Goal: Communication & Community: Answer question/provide support

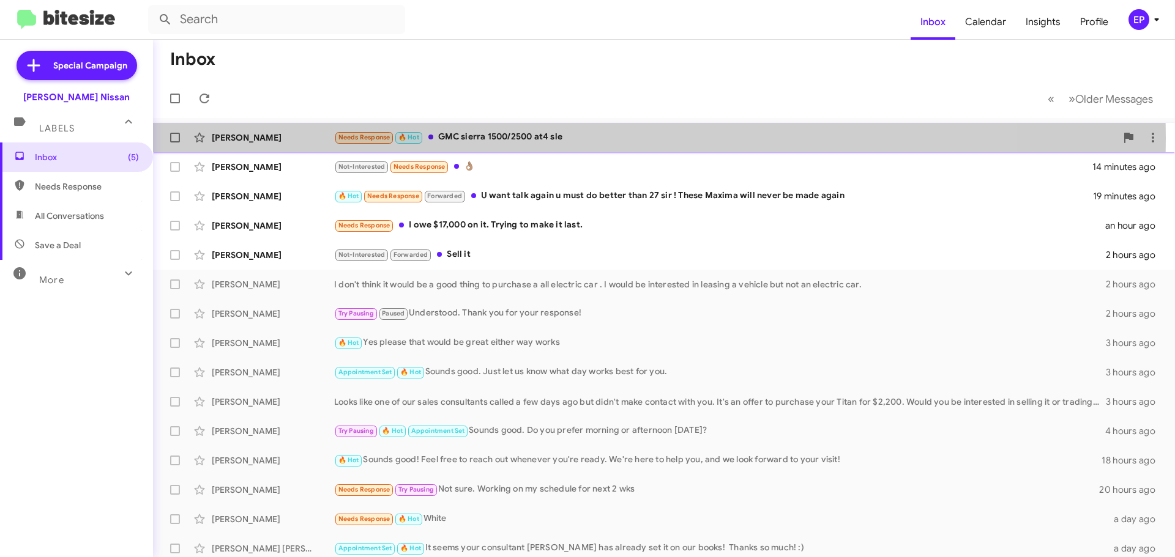
click at [469, 138] on div "Needs Response 🔥 Hot GMC sierra 1500/2500 at4 sle" at bounding box center [725, 137] width 782 height 14
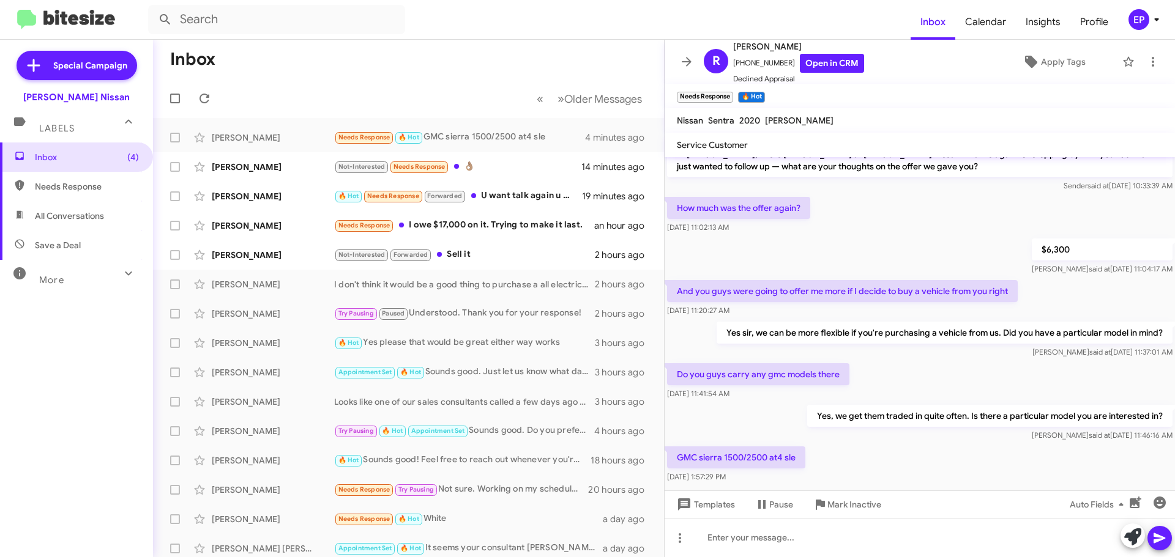
scroll to position [36, 0]
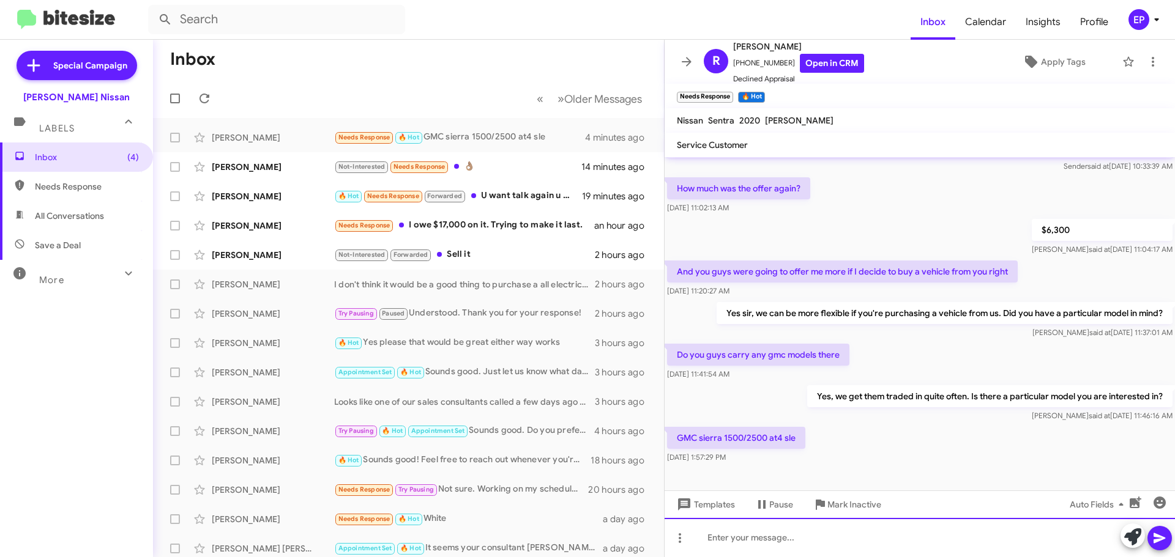
click at [806, 541] on div at bounding box center [919, 537] width 510 height 39
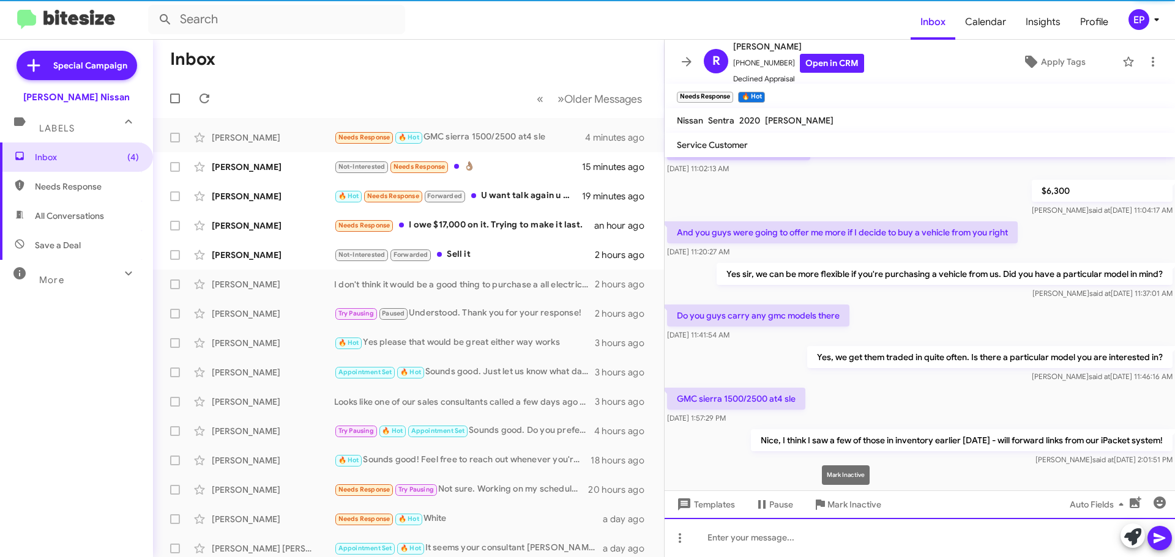
scroll to position [81, 0]
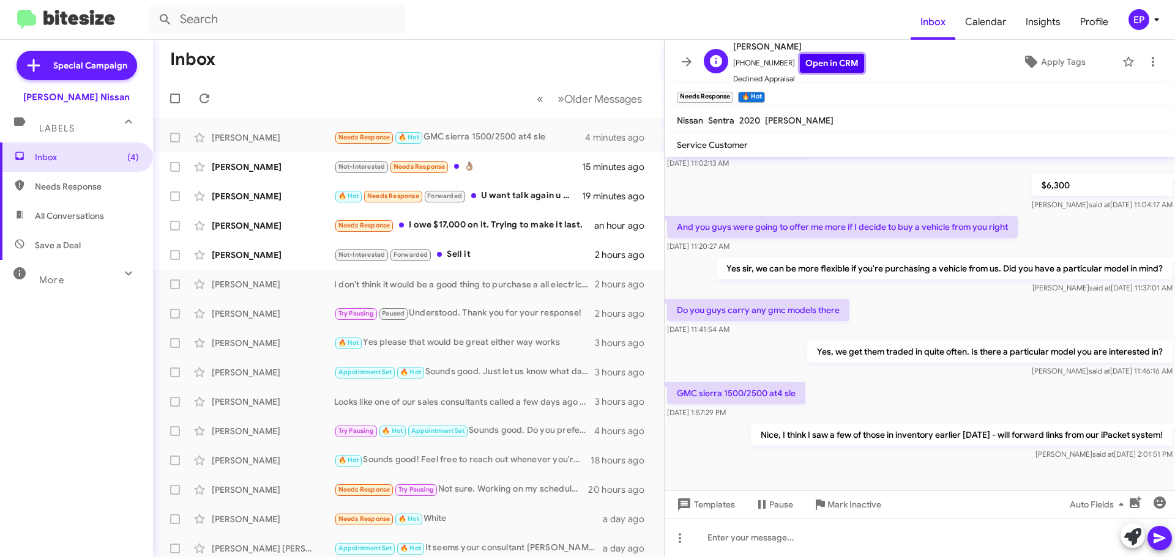
click at [844, 60] on link "Open in CRM" at bounding box center [832, 63] width 64 height 19
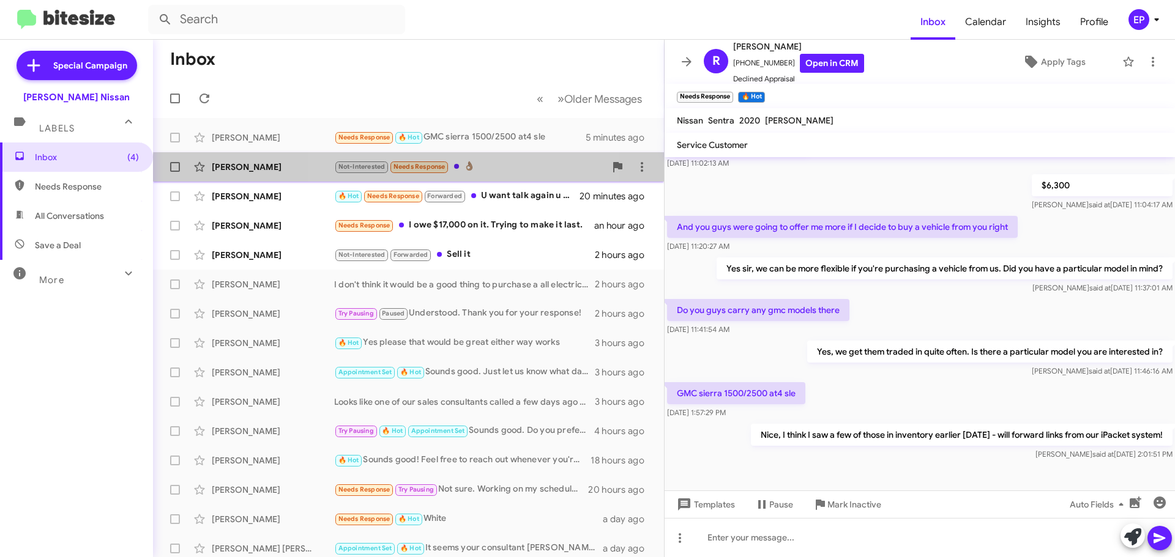
click at [473, 174] on div "[PERSON_NAME] Not-Interested Needs Response 👌🏽 16 minutes ago" at bounding box center [408, 167] width 491 height 24
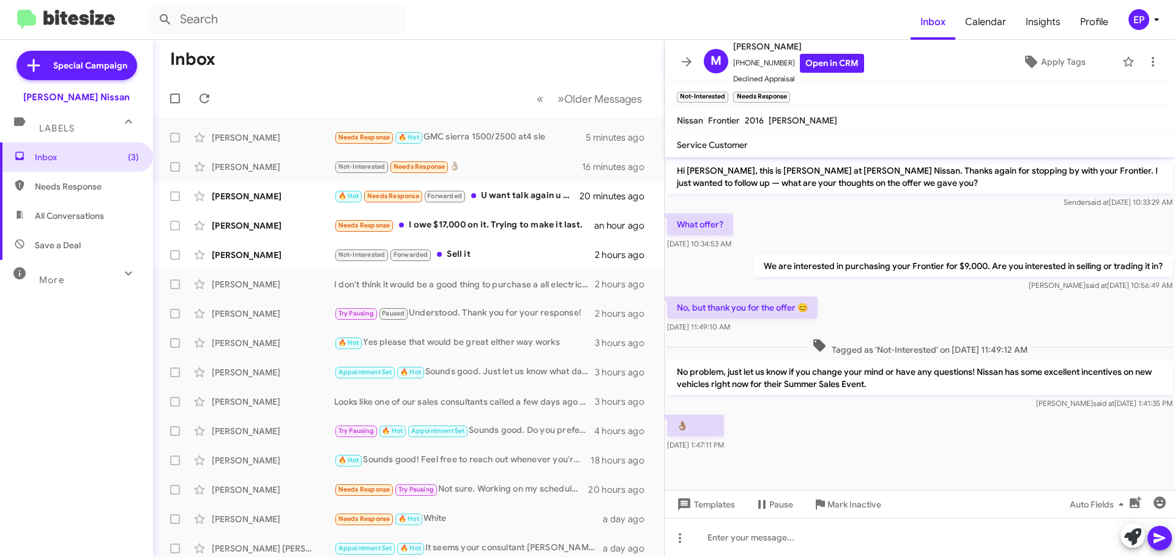
click at [882, 413] on div "👌🏽 [DATE] 1:47:11 PM" at bounding box center [919, 433] width 510 height 42
click at [522, 199] on div "🔥 Hot Needs Response Forwarded U want talk again u must do better than 27 sir !…" at bounding box center [469, 196] width 271 height 14
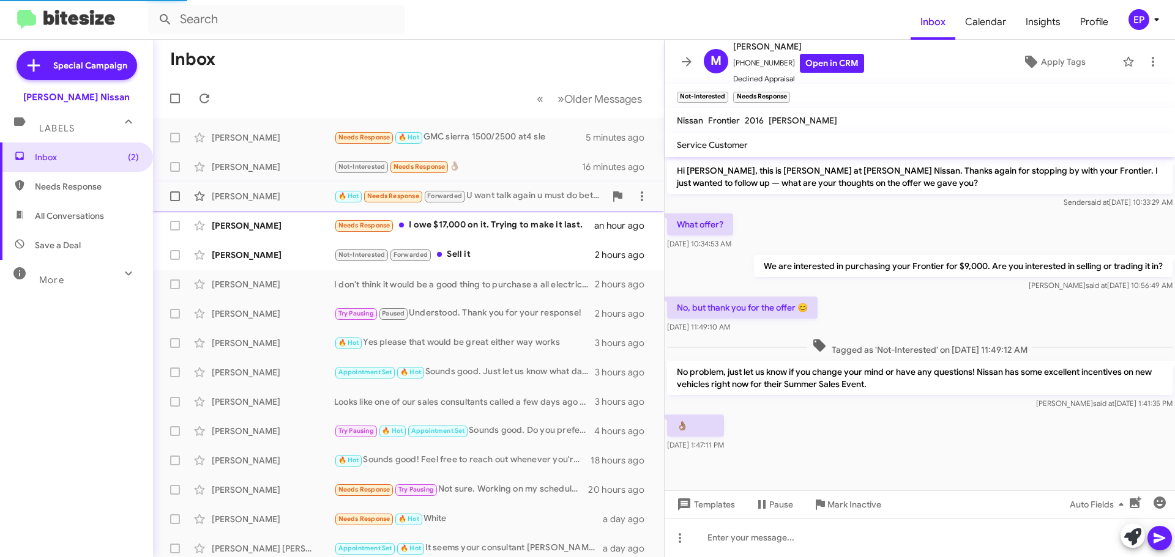
scroll to position [192, 0]
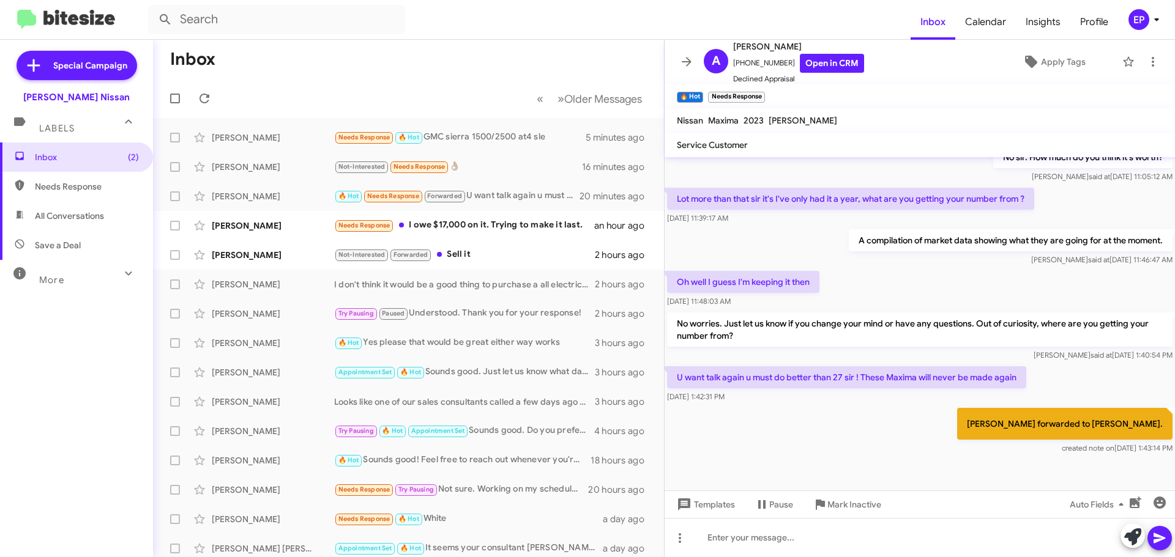
click at [880, 448] on div "[PERSON_NAME] forwarded to [PERSON_NAME]. created note on [DATE] 1:43:14 PM" at bounding box center [919, 431] width 510 height 51
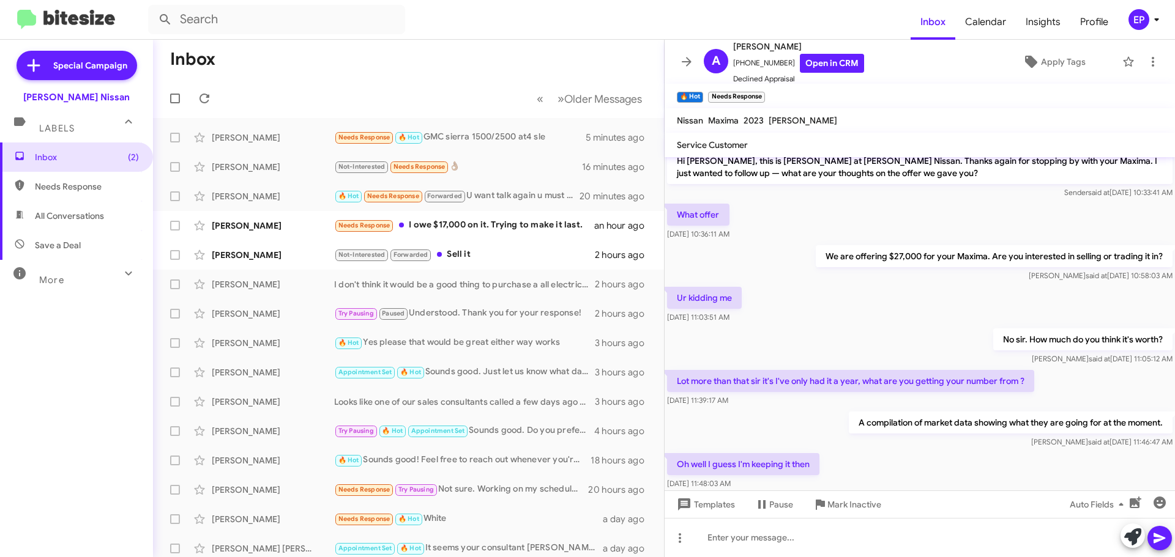
scroll to position [9, 0]
click at [832, 64] on link "Open in CRM" at bounding box center [832, 63] width 64 height 19
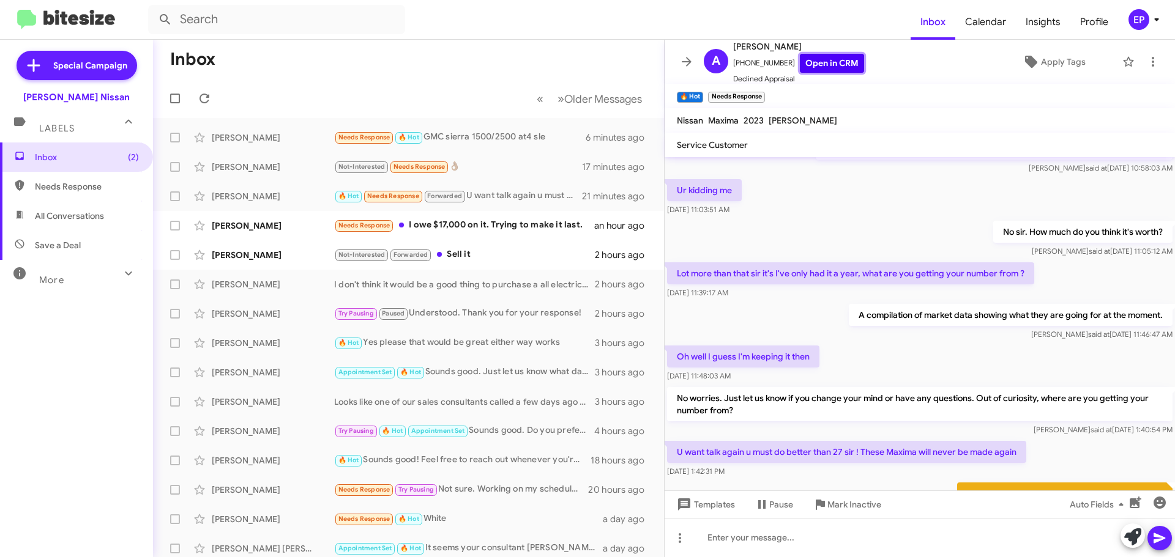
scroll to position [192, 0]
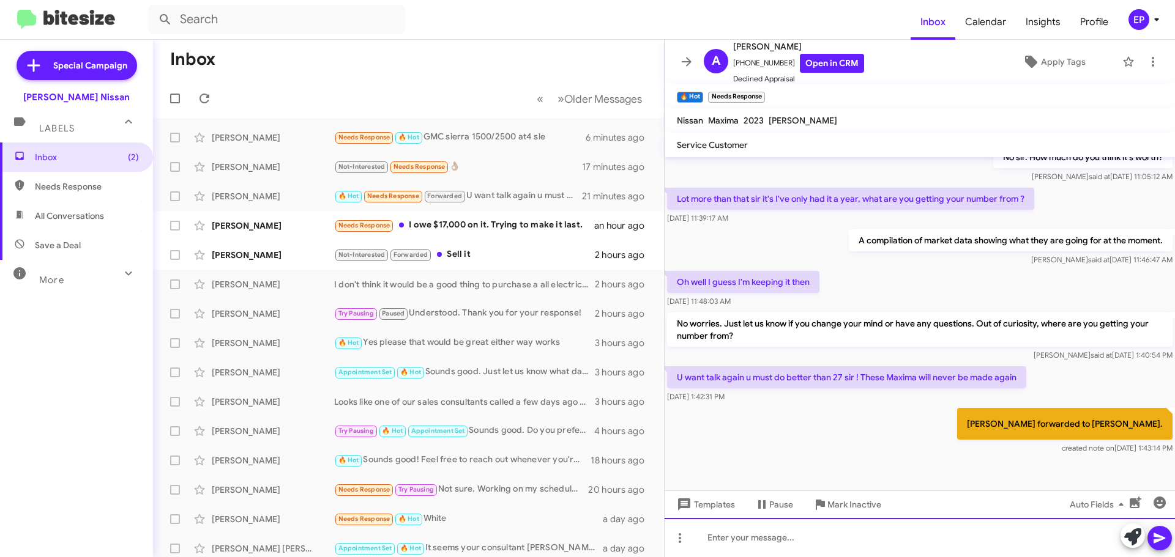
click at [787, 533] on div at bounding box center [919, 537] width 510 height 39
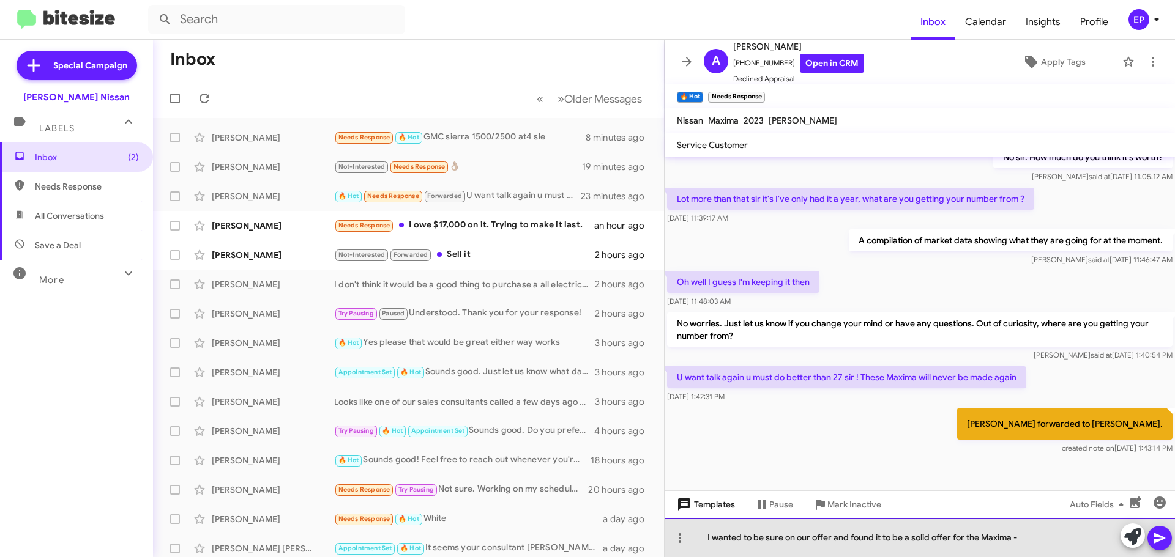
drag, startPoint x: 1037, startPoint y: 538, endPoint x: 691, endPoint y: 513, distance: 346.6
click at [691, 513] on div "Hi [PERSON_NAME], this is [PERSON_NAME] at [PERSON_NAME] Nissan. Thanks again f…" at bounding box center [919, 357] width 510 height 400
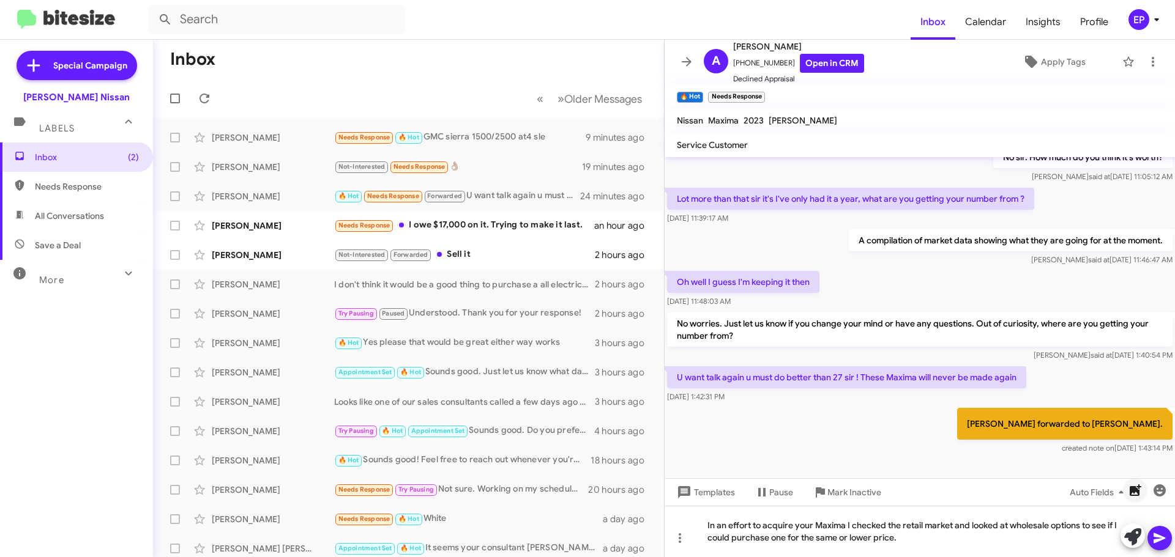
click at [1135, 499] on button "button" at bounding box center [1135, 490] width 24 height 24
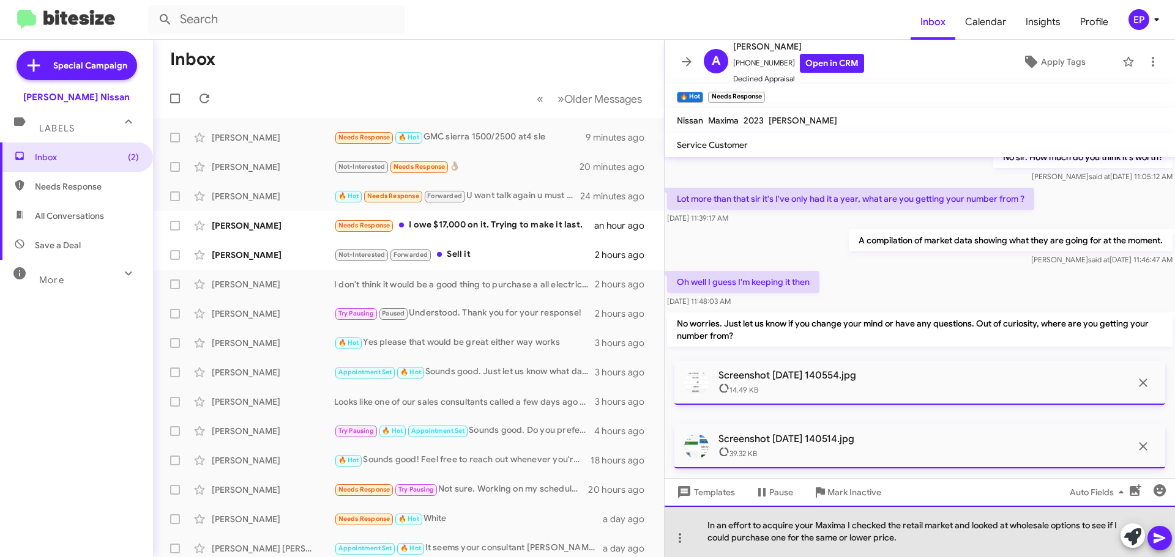
drag, startPoint x: 928, startPoint y: 540, endPoint x: 853, endPoint y: 527, distance: 76.3
click at [853, 527] on div "In an effort to acquire your Maxima I checked the retail market and looked at w…" at bounding box center [919, 531] width 510 height 51
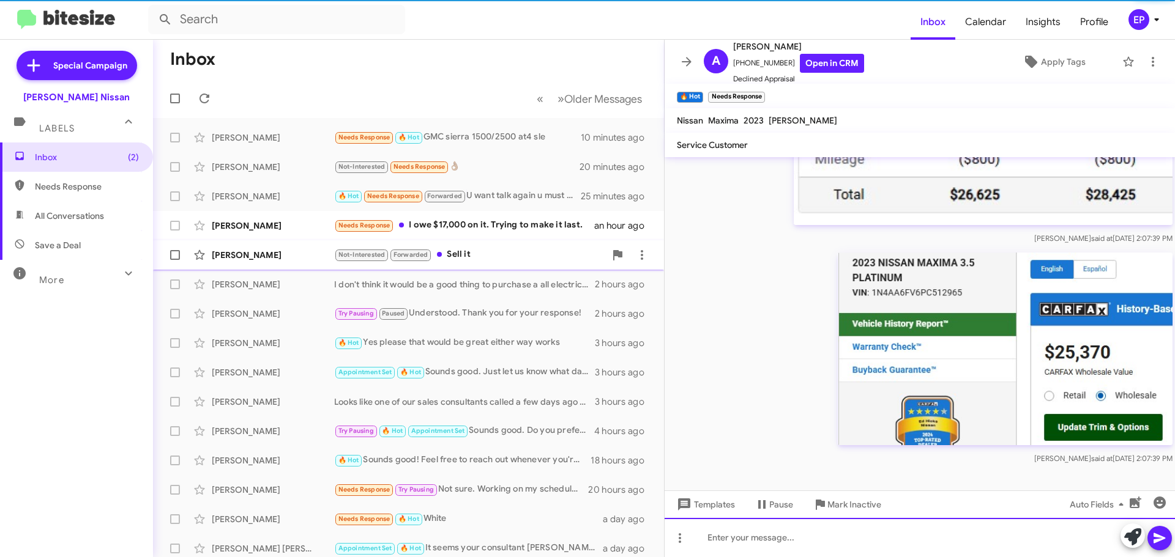
scroll to position [434, 0]
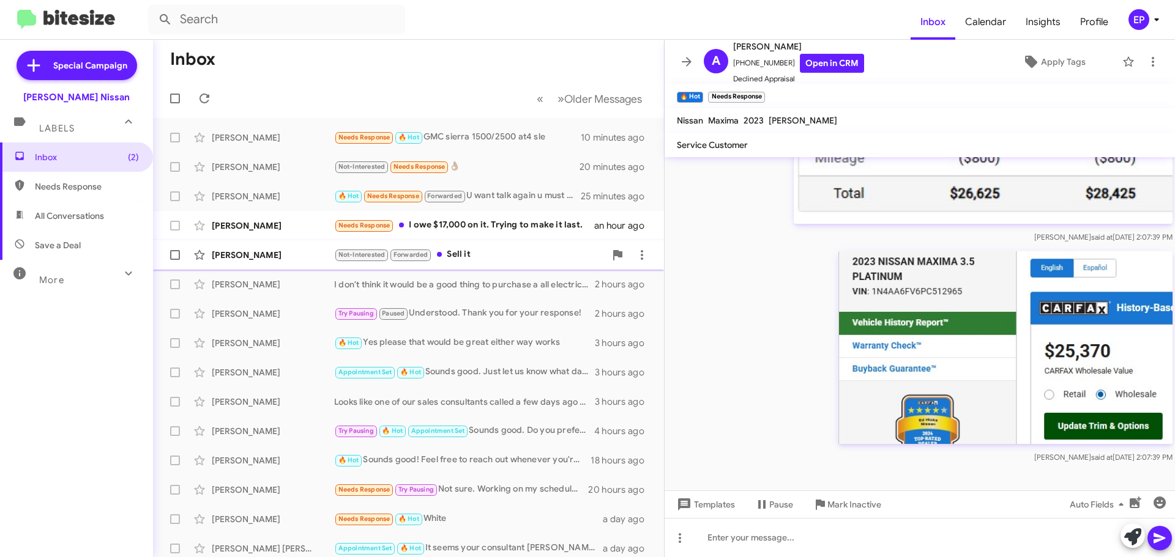
click at [477, 255] on div "Not-Interested Forwarded Sell it" at bounding box center [469, 255] width 271 height 14
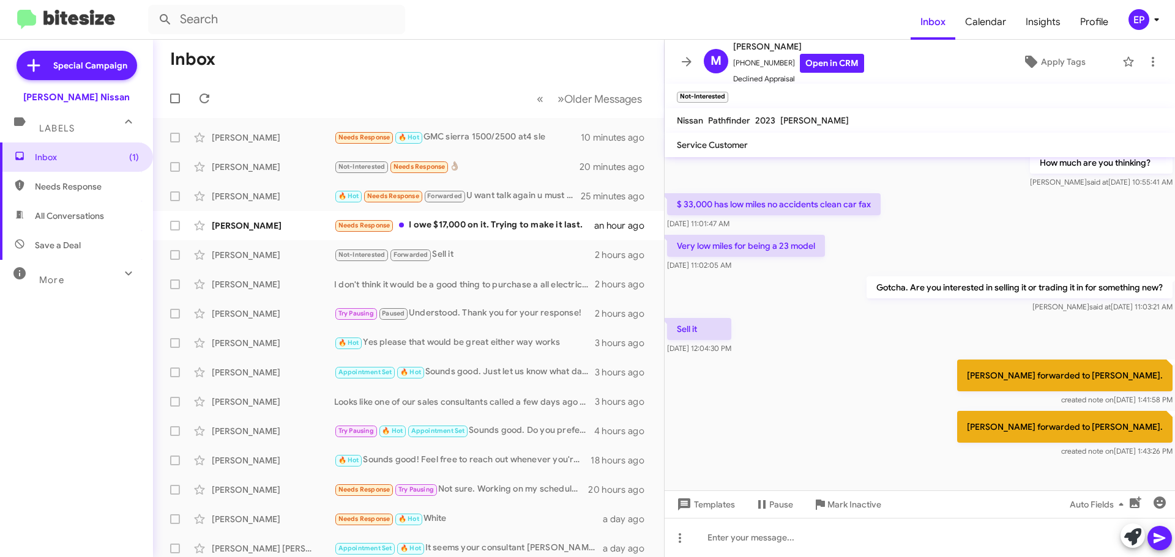
click at [853, 342] on div "Sell it [DATE] 12:04:30 PM" at bounding box center [919, 337] width 510 height 42
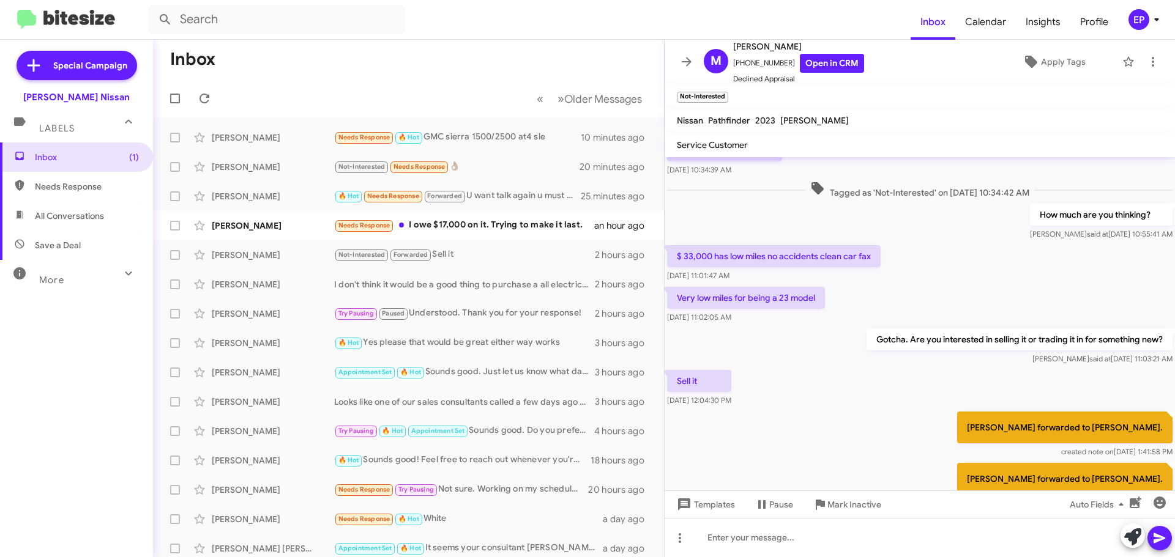
scroll to position [0, 0]
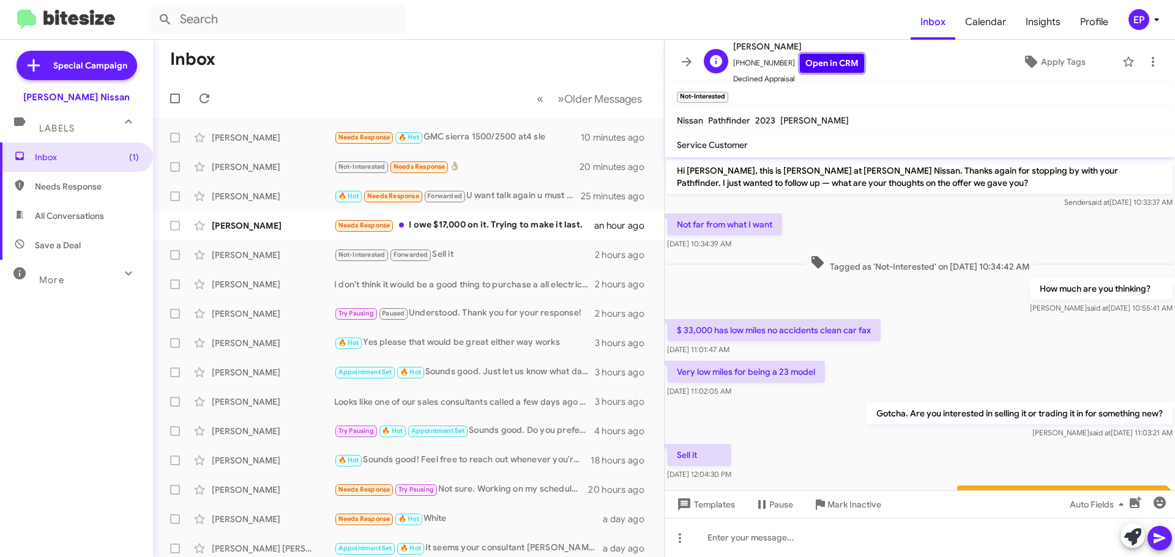
click at [827, 66] on link "Open in CRM" at bounding box center [832, 63] width 64 height 19
click at [768, 293] on div "How much are you thinking? [PERSON_NAME] said at [DATE] 10:55:41 AM" at bounding box center [919, 296] width 510 height 42
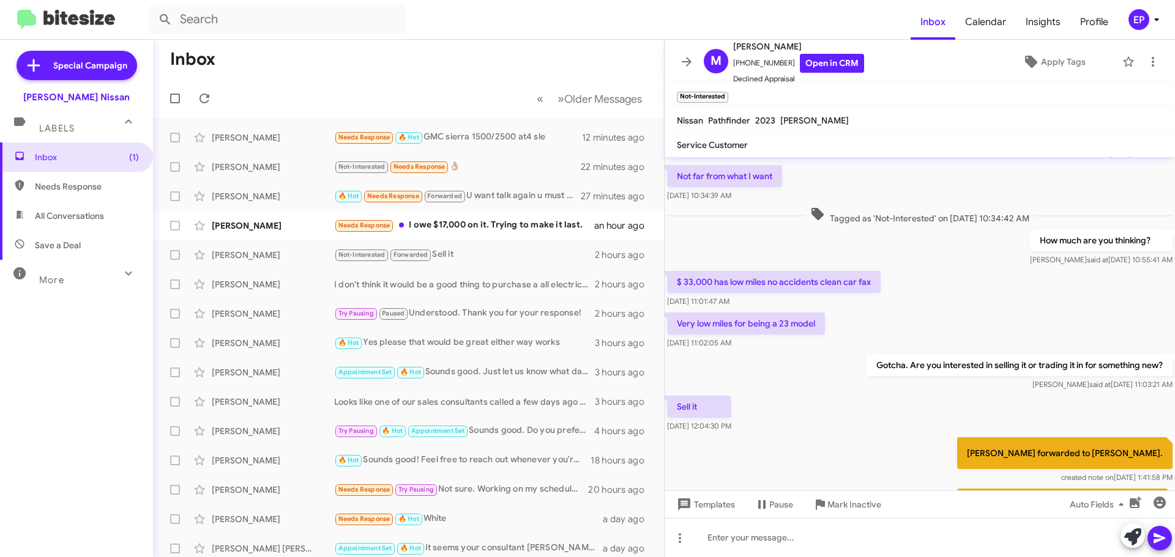
scroll to position [126, 0]
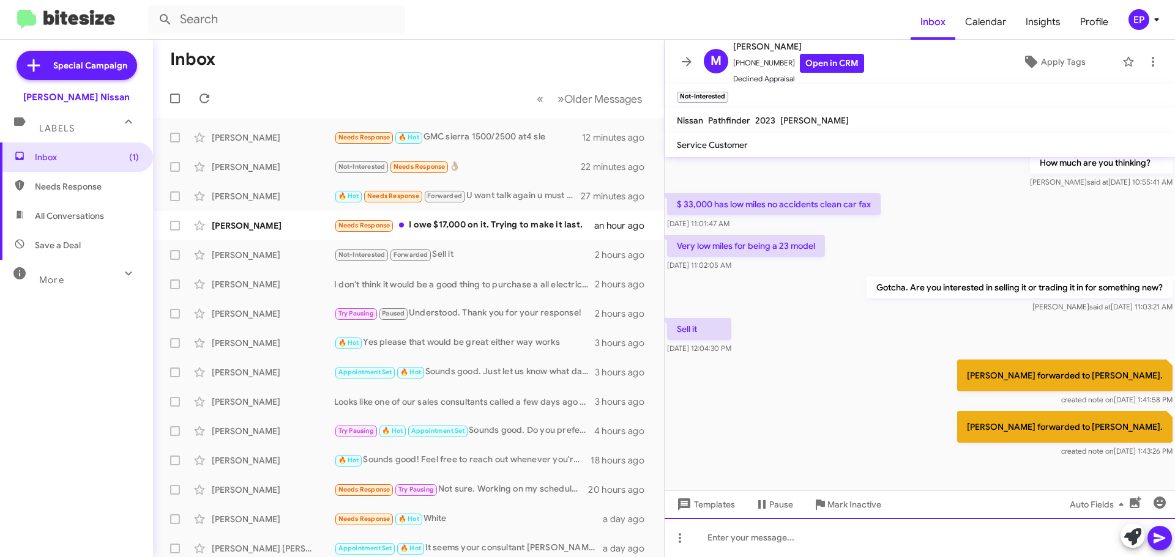
click at [777, 549] on div at bounding box center [919, 537] width 510 height 39
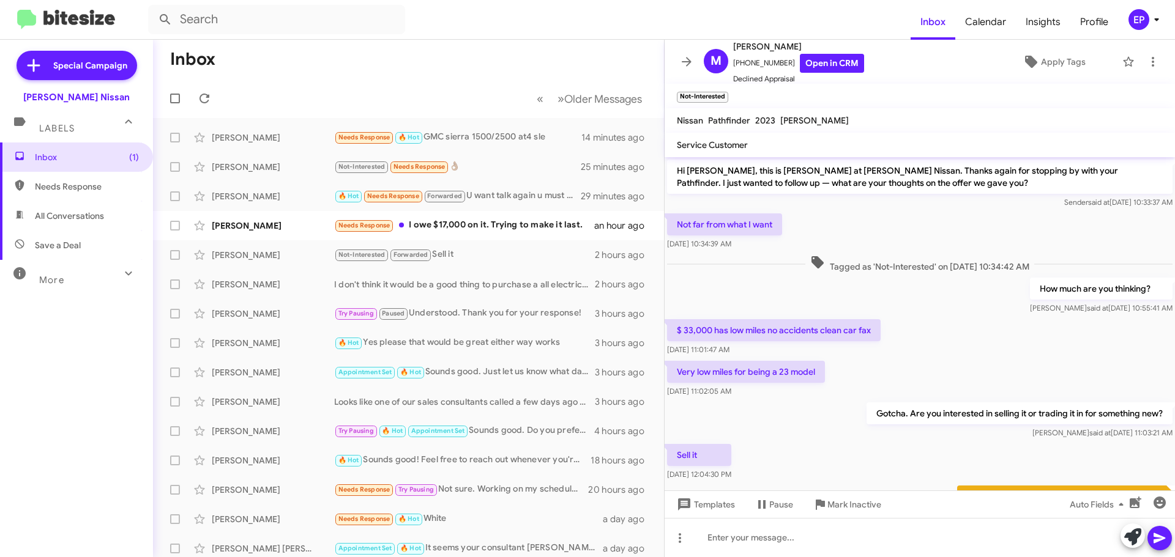
scroll to position [171, 0]
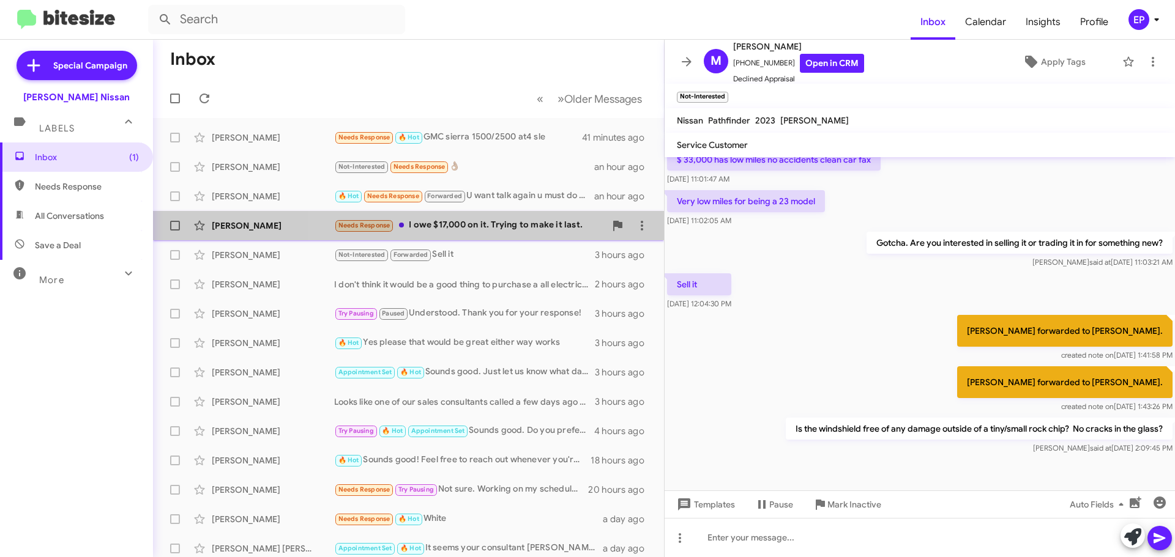
click at [527, 223] on div "Needs Response I owe $17,000 on it. Trying to make it last." at bounding box center [469, 225] width 271 height 14
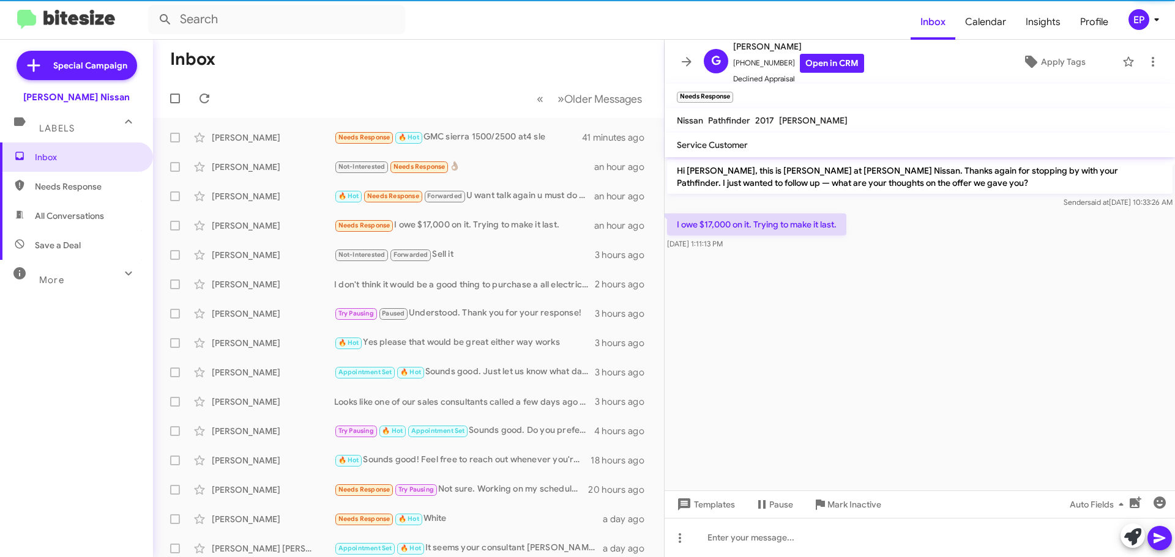
click at [981, 321] on cdk-virtual-scroll-viewport "Hi [PERSON_NAME], this is [PERSON_NAME] at [PERSON_NAME] Nissan. Thanks again f…" at bounding box center [919, 323] width 510 height 333
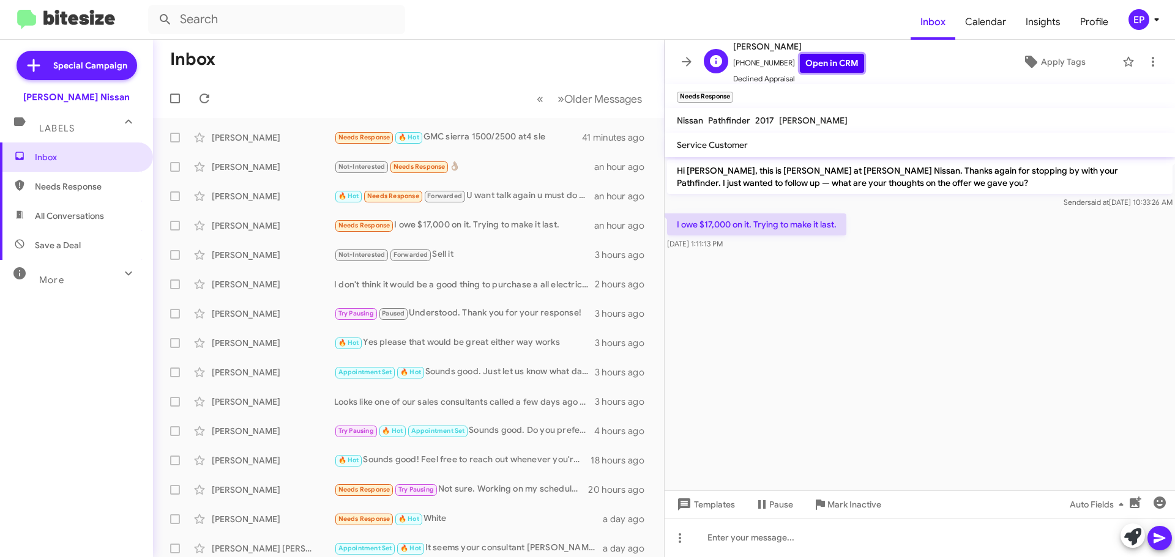
click at [830, 68] on link "Open in CRM" at bounding box center [832, 63] width 64 height 19
click at [997, 392] on cdk-virtual-scroll-viewport "Hi [PERSON_NAME], this is [PERSON_NAME] at [PERSON_NAME] Nissan. Thanks again f…" at bounding box center [919, 323] width 510 height 333
click at [56, 157] on span "Inbox" at bounding box center [87, 157] width 104 height 12
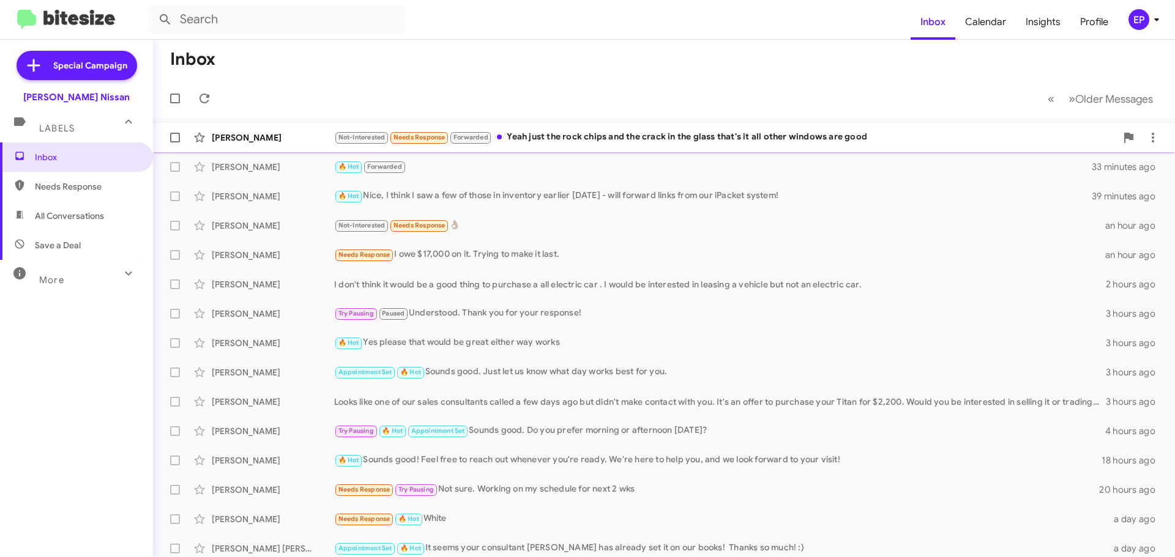
click at [696, 144] on div "Not-Interested Needs Response Forwarded Yeah just the rock chips and the crack …" at bounding box center [725, 137] width 782 height 14
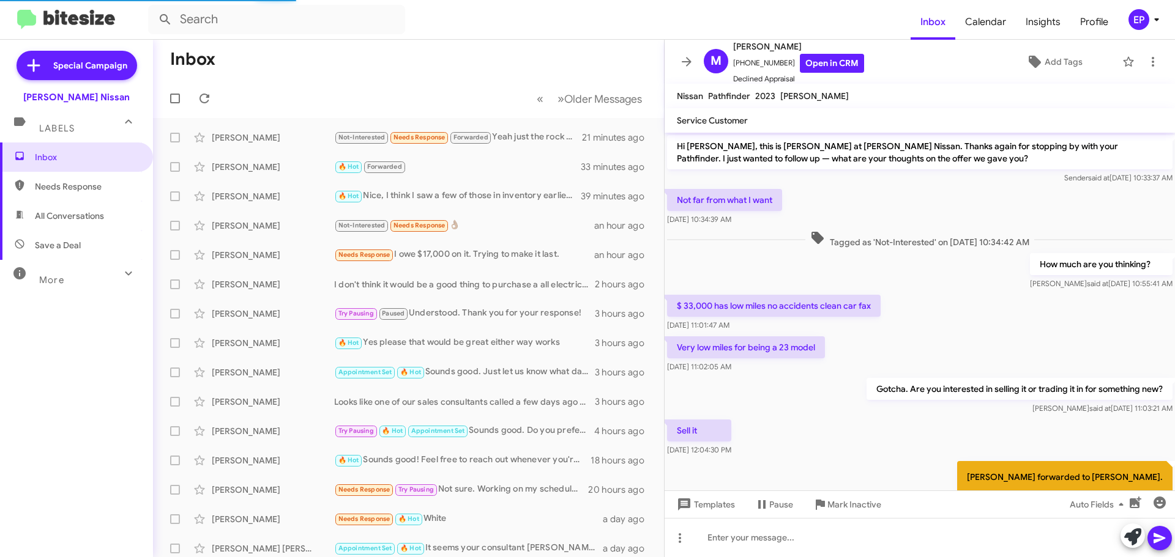
scroll to position [191, 0]
